Goal: Task Accomplishment & Management: Manage account settings

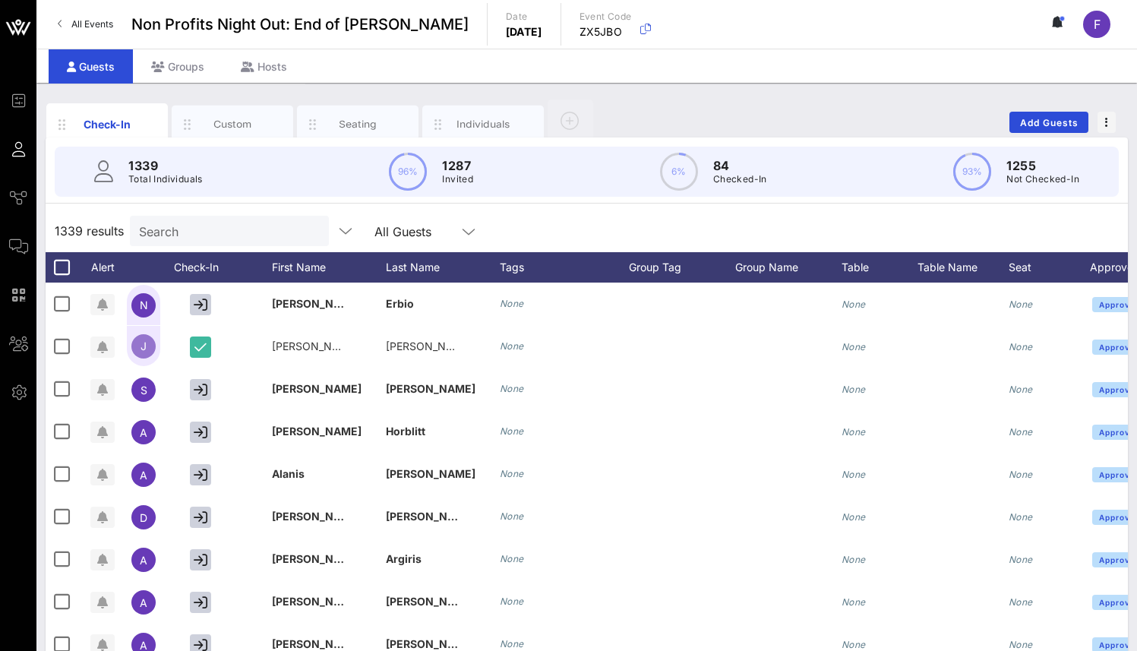
click at [200, 22] on span "Non Profits Night Out: End of [PERSON_NAME]" at bounding box center [299, 24] width 337 height 23
click at [1094, 27] on span "F" at bounding box center [1097, 24] width 7 height 15
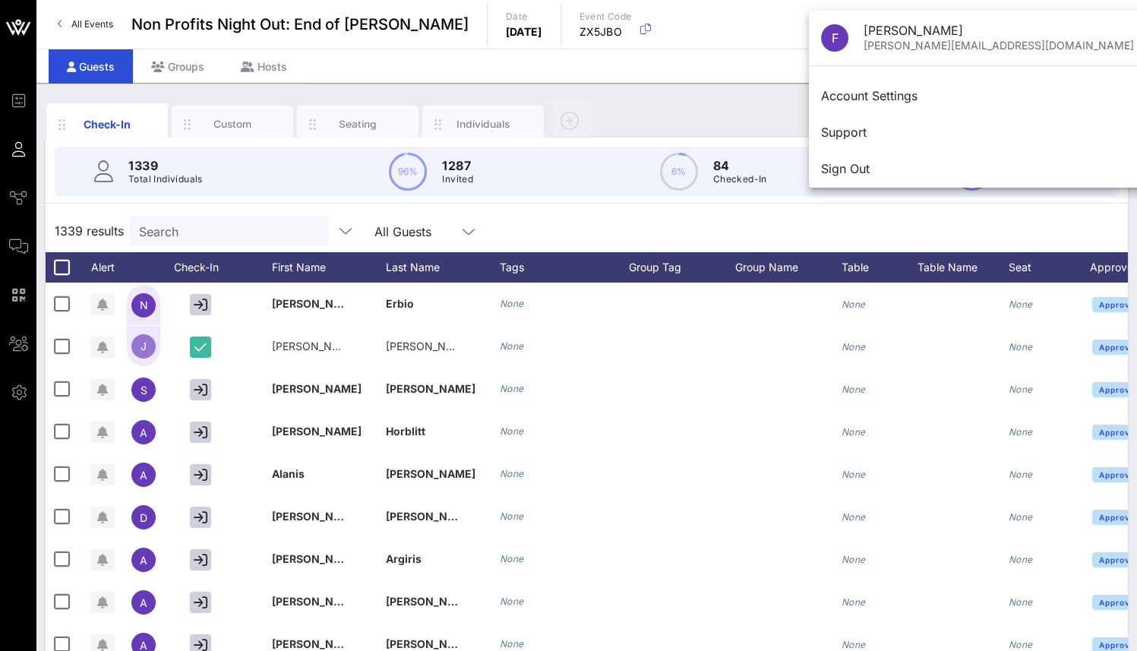
click at [710, 62] on div "Guests Groups Hosts" at bounding box center [586, 66] width 1101 height 34
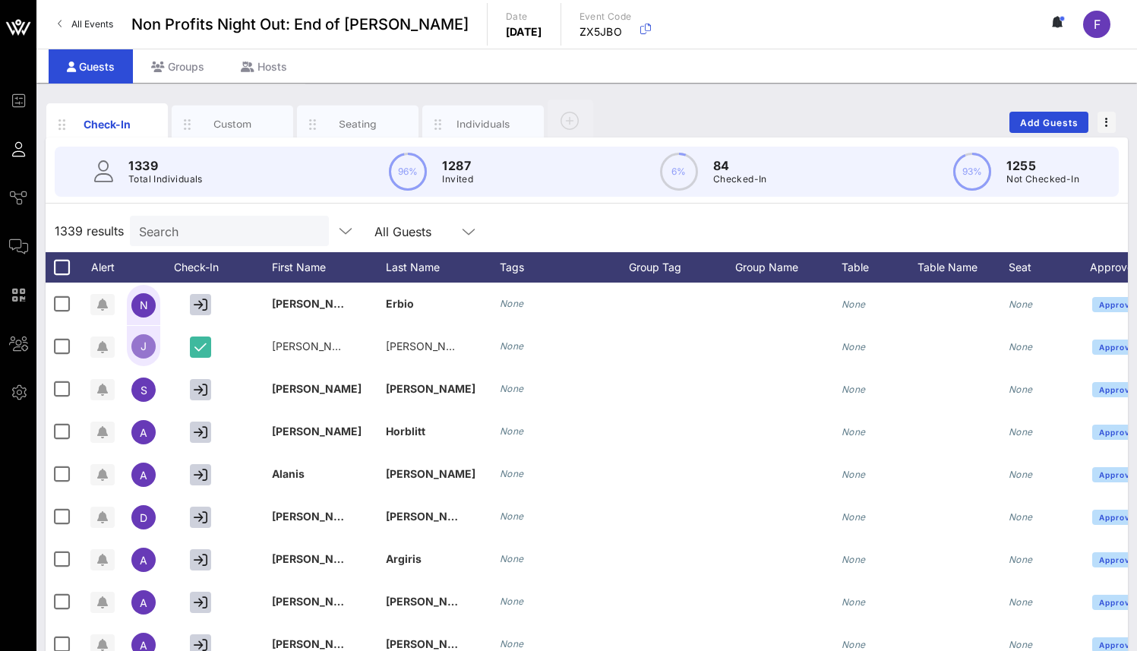
click at [74, 20] on span "All Events" at bounding box center [92, 23] width 42 height 11
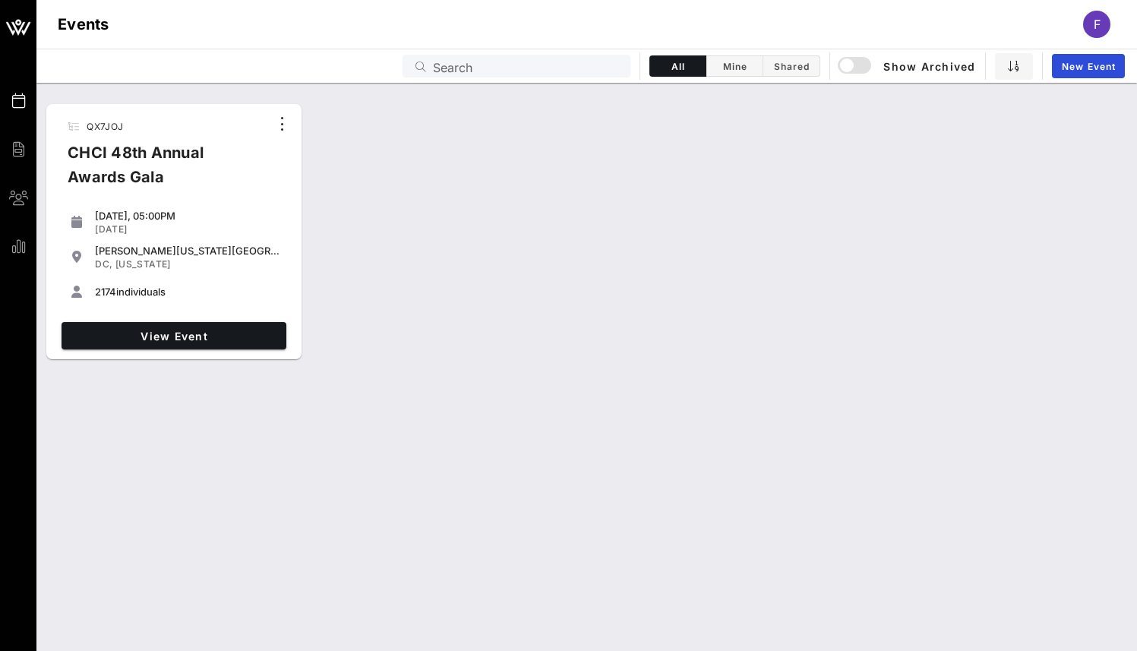
click at [171, 160] on div "CHCI 48th Annual Awards Gala" at bounding box center [162, 171] width 214 height 61
